Goal: Complete application form

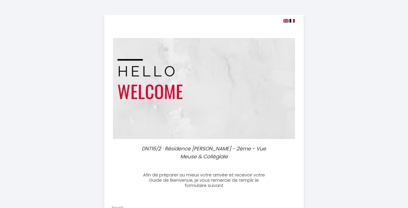
select select
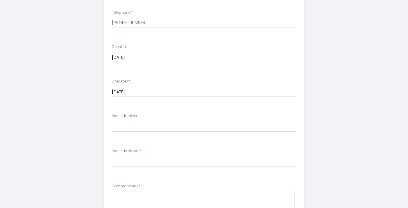
scroll to position [230, 0]
type input "[EMAIL_ADDRESS][DOMAIN_NAME]"
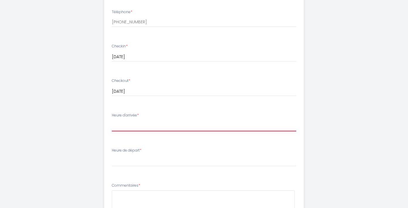
select select "15:00"
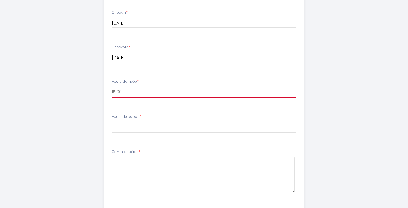
scroll to position [271, 0]
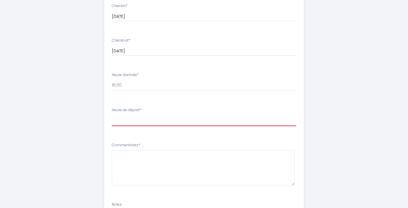
select select "11:00"
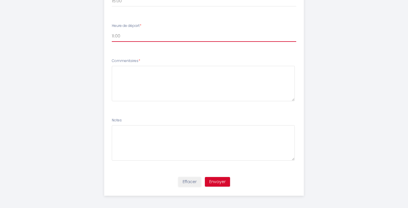
scroll to position [355, 0]
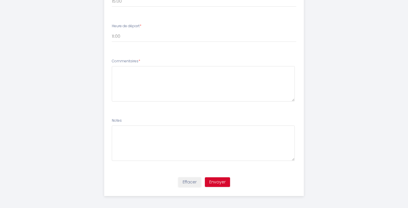
click at [220, 179] on button "Envoyer" at bounding box center [217, 182] width 25 height 10
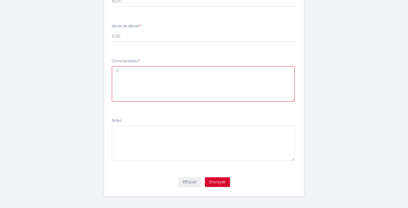
type textarea "r"
drag, startPoint x: 187, startPoint y: 70, endPoint x: 128, endPoint y: 70, distance: 59.1
click at [127, 69] on textarea "nous sommes avec deux familien" at bounding box center [203, 83] width 183 height 35
type textarea "nous voyageons avec deux familles"
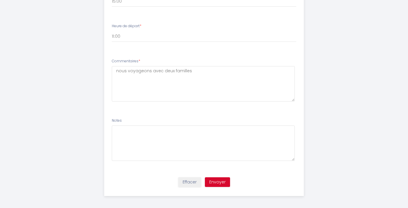
click at [221, 180] on button "Envoyer" at bounding box center [217, 182] width 25 height 10
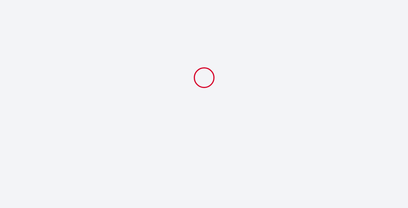
select select "11:00"
